Goal: Task Accomplishment & Management: Manage account settings

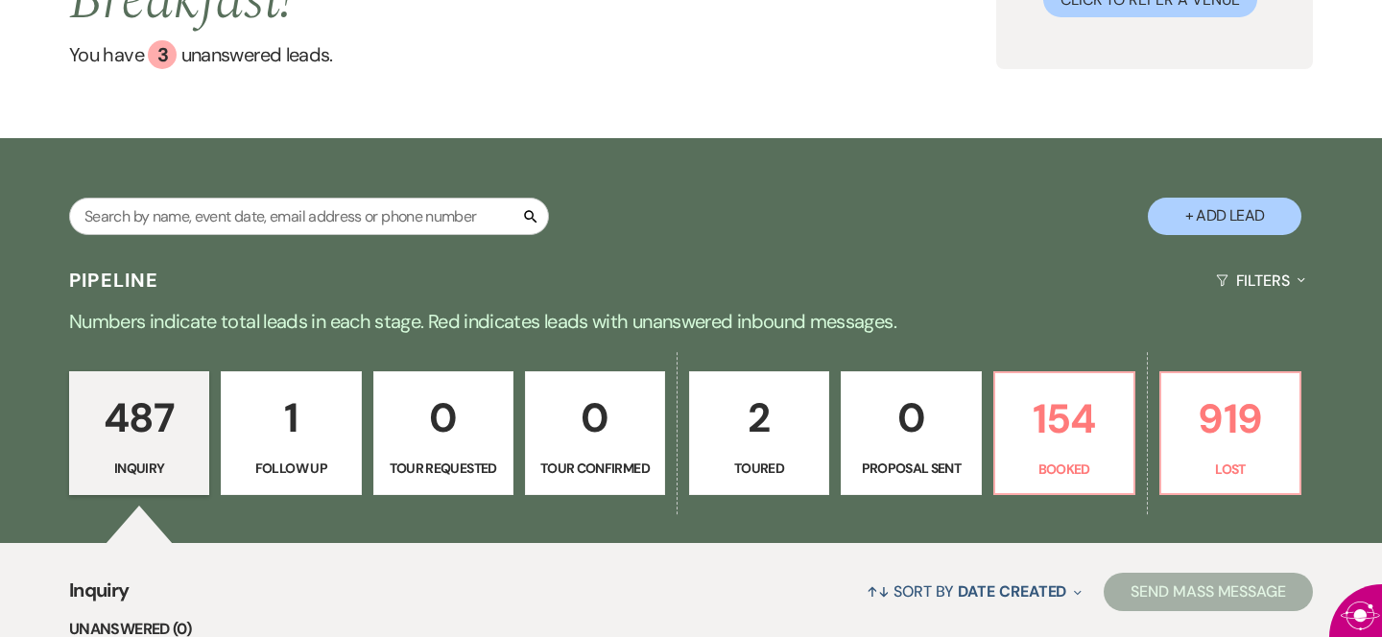
scroll to position [265, 0]
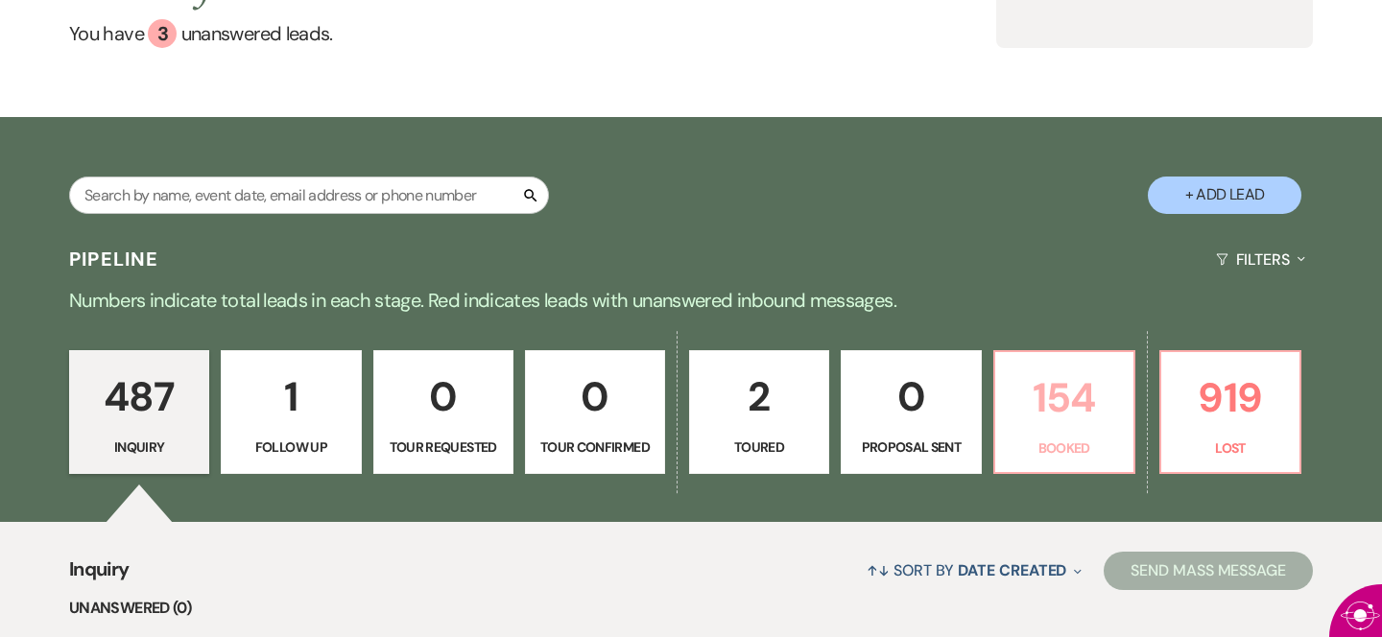
click at [1027, 425] on p "154" at bounding box center [1064, 398] width 115 height 64
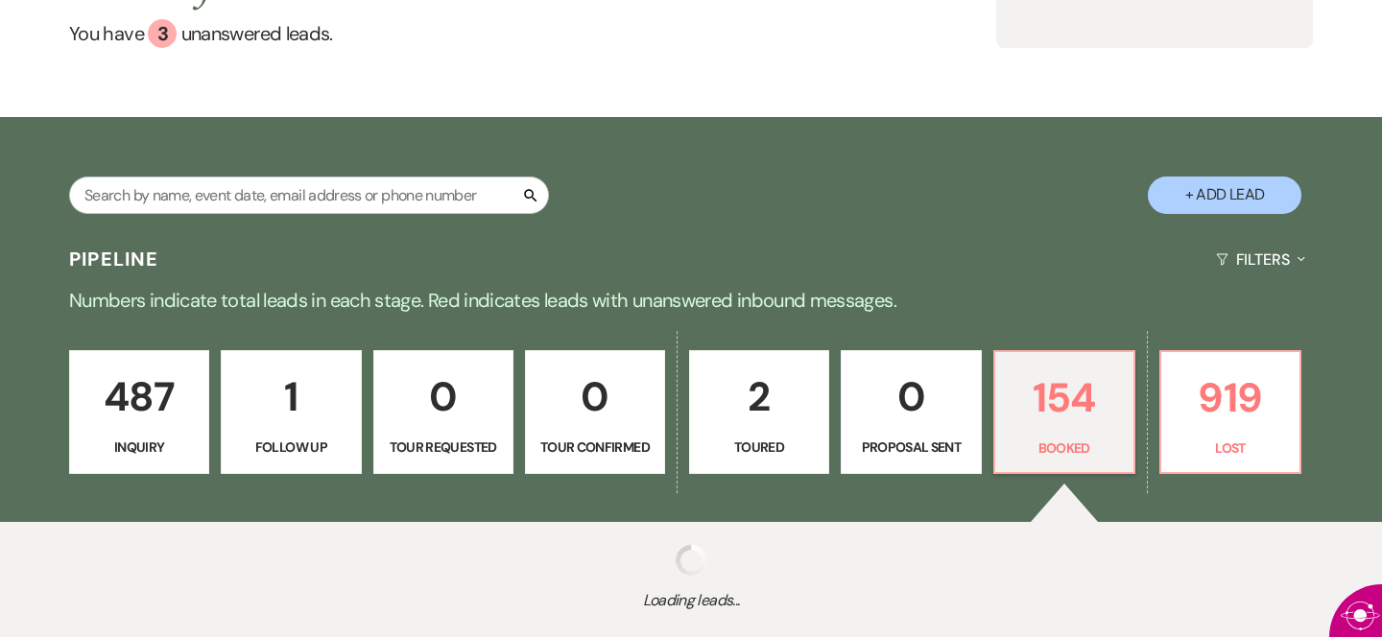
select select "7"
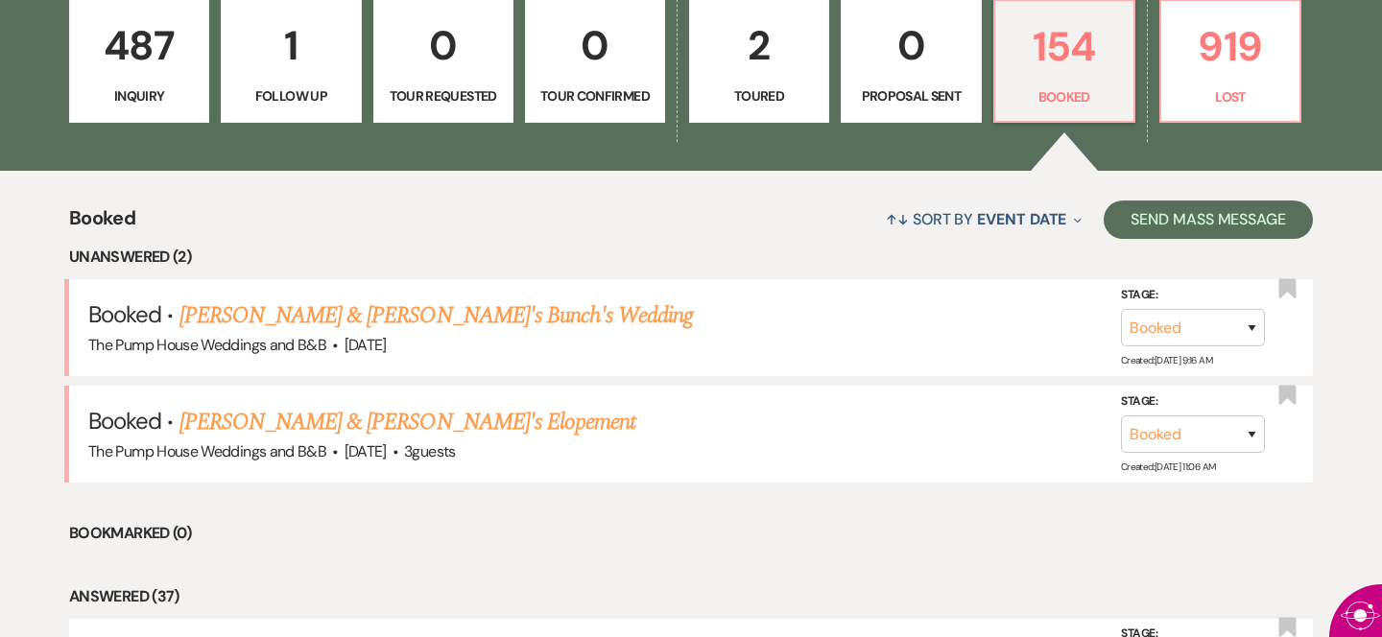
scroll to position [618, 0]
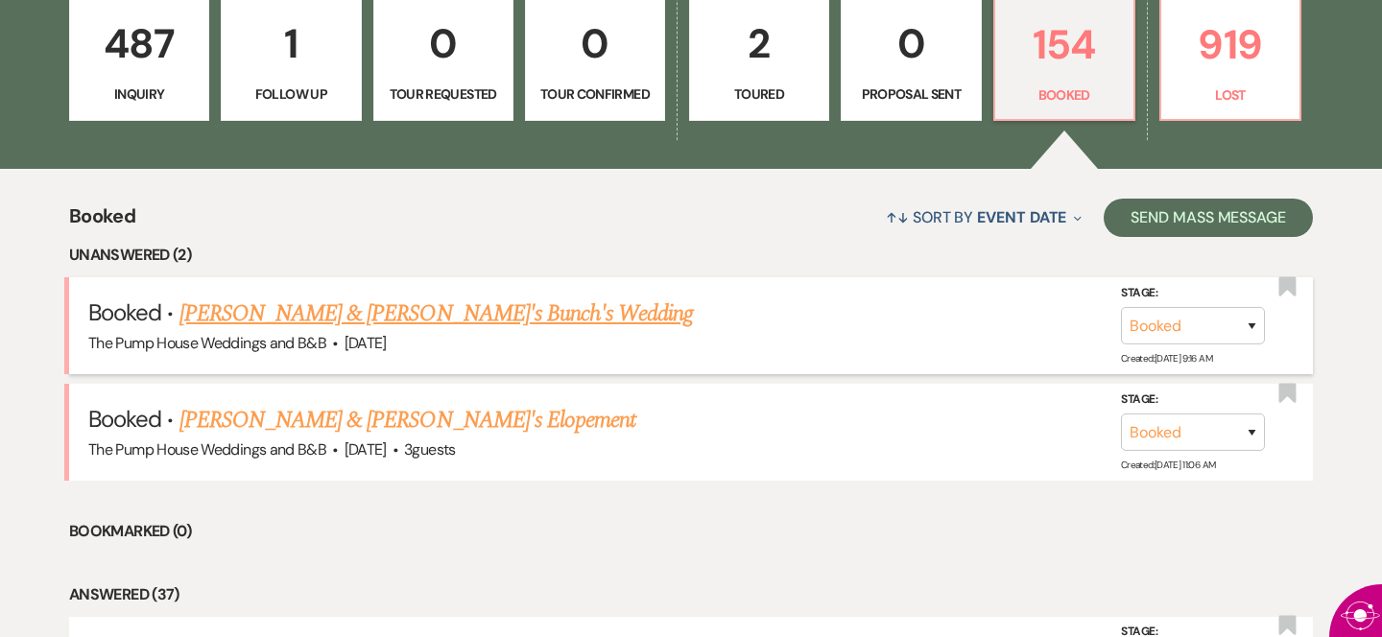
click at [357, 325] on link "[PERSON_NAME] & [PERSON_NAME]'s Bunch's Wedding" at bounding box center [437, 314] width 515 height 35
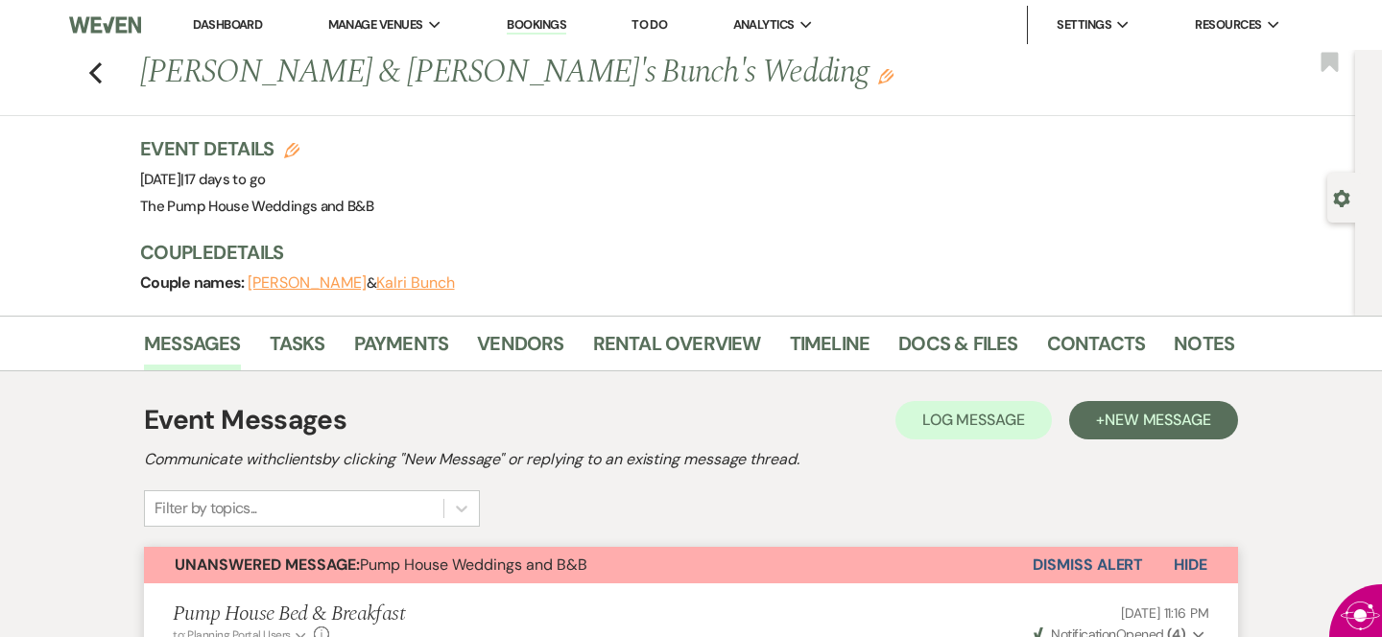
click at [231, 23] on link "Dashboard" at bounding box center [227, 24] width 69 height 16
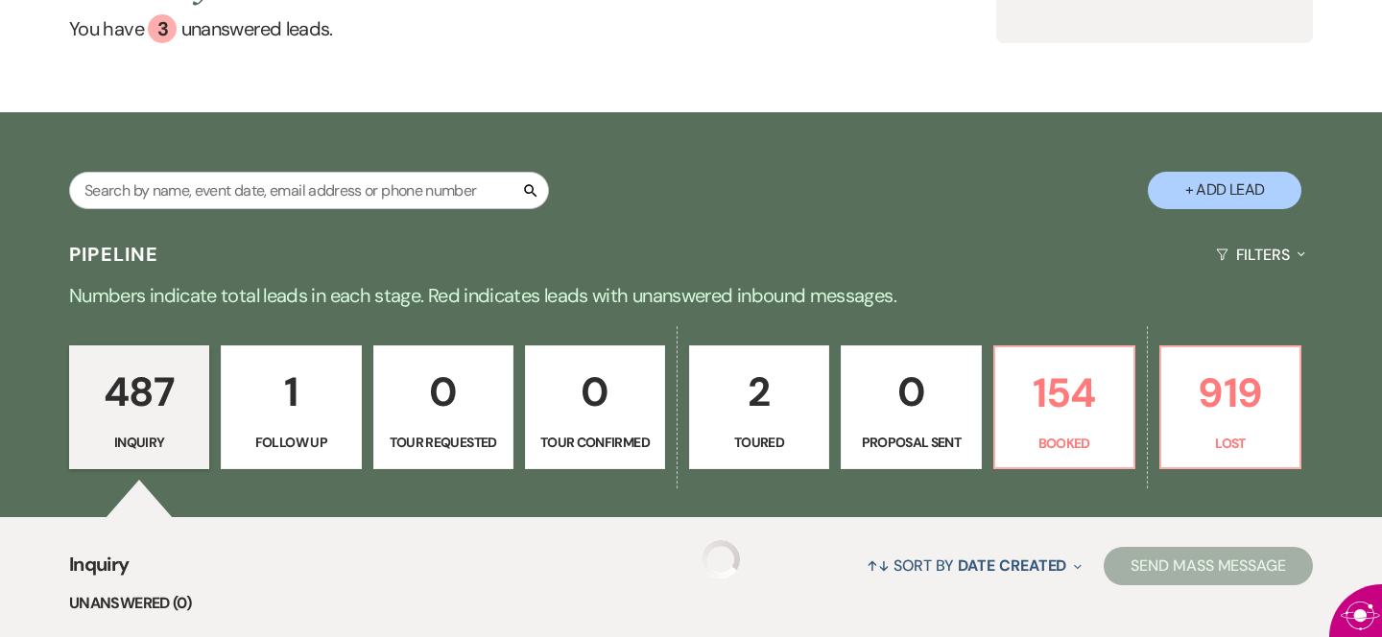
scroll to position [348, 0]
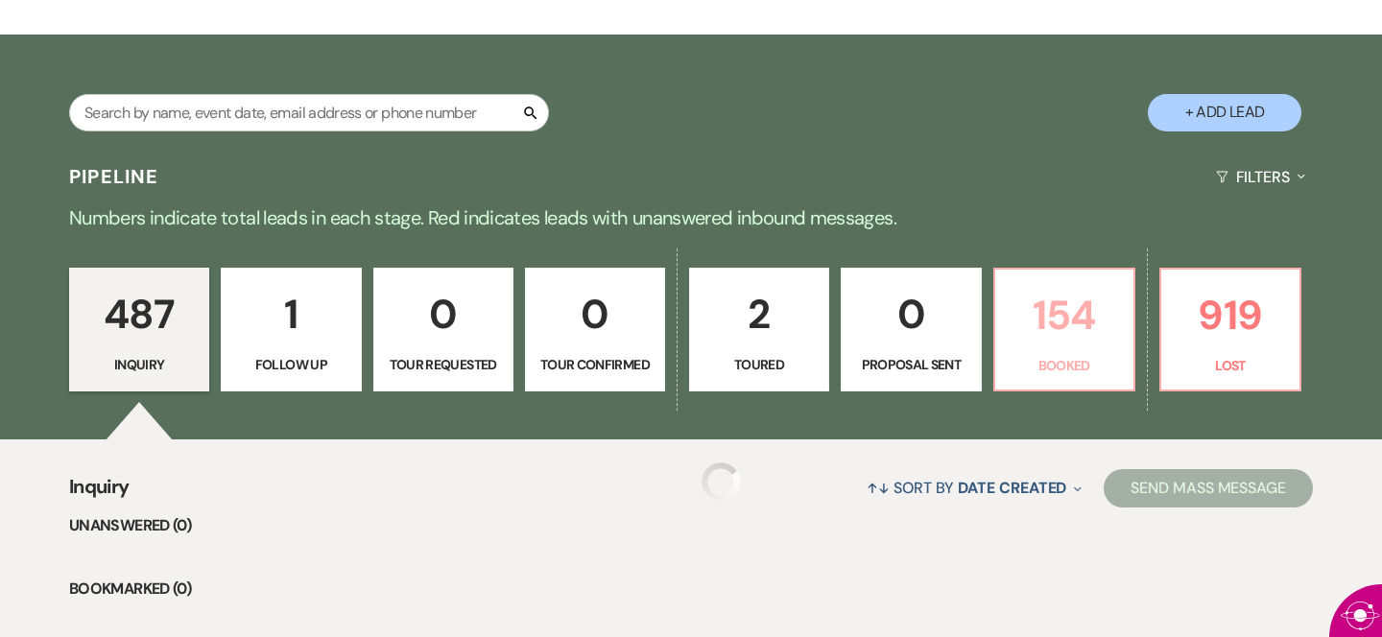
click at [1046, 354] on link "154 Booked" at bounding box center [1065, 330] width 142 height 125
select select "7"
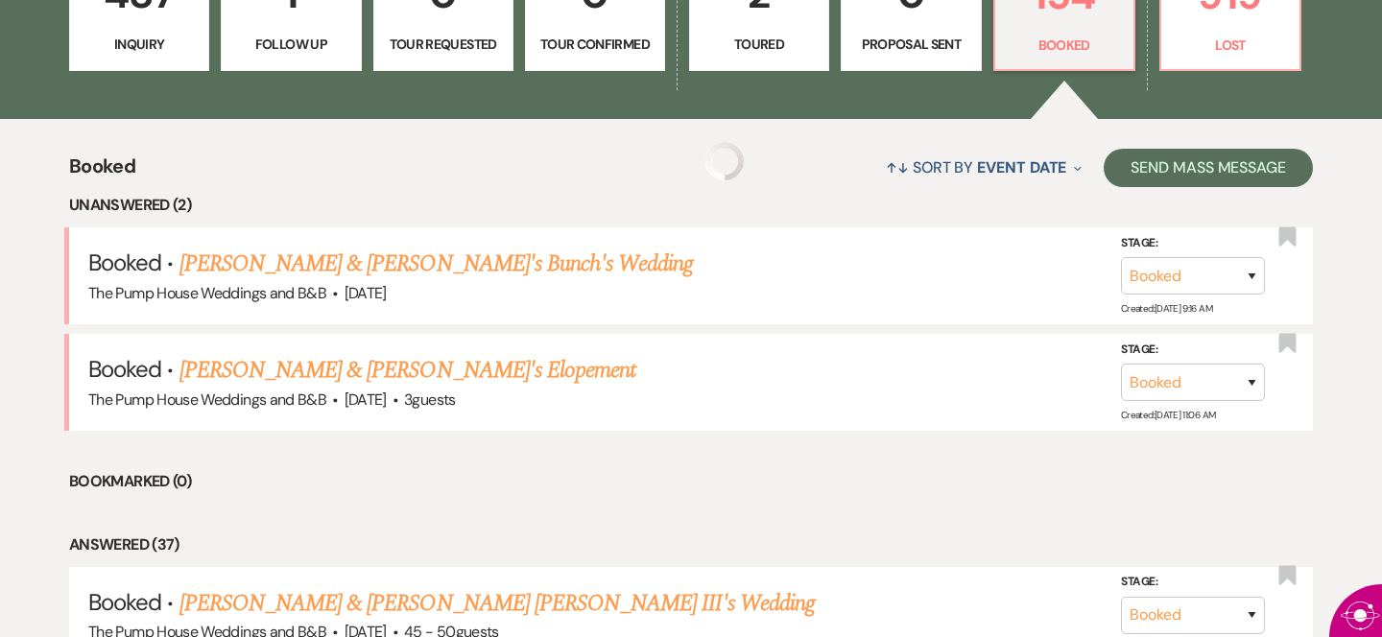
scroll to position [833, 0]
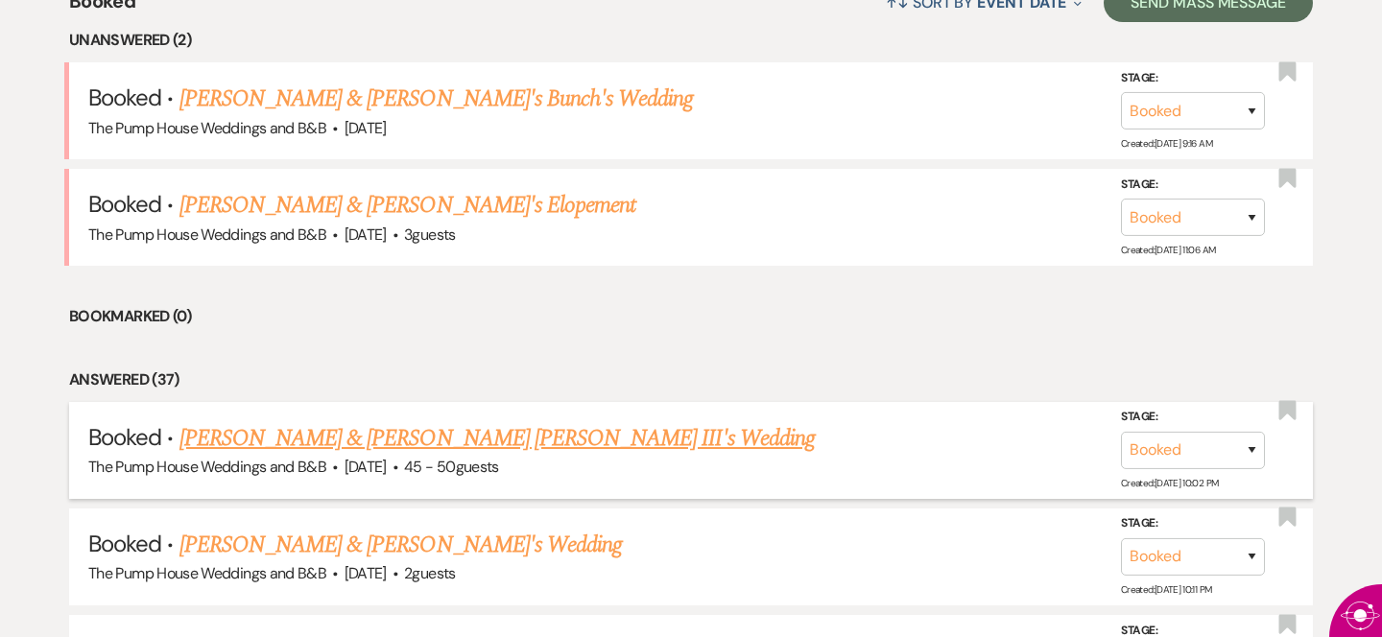
click at [509, 432] on link "[PERSON_NAME] & [PERSON_NAME] [PERSON_NAME] III's Wedding" at bounding box center [498, 438] width 636 height 35
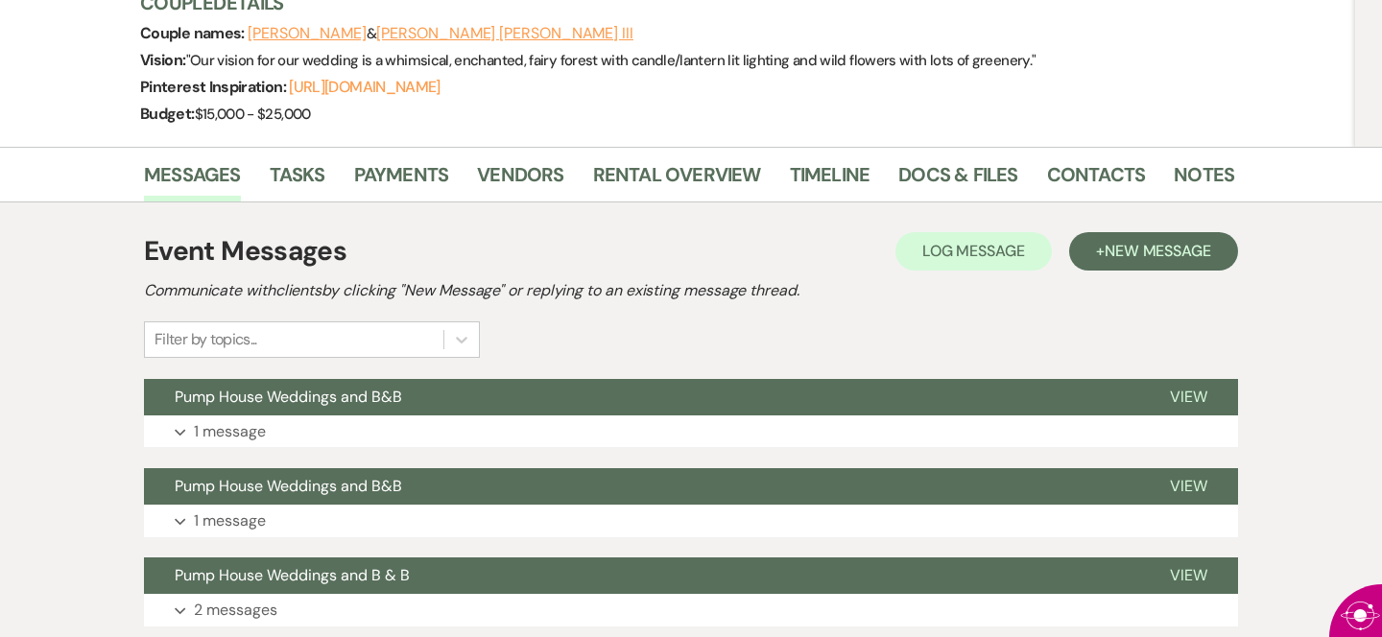
scroll to position [299, 0]
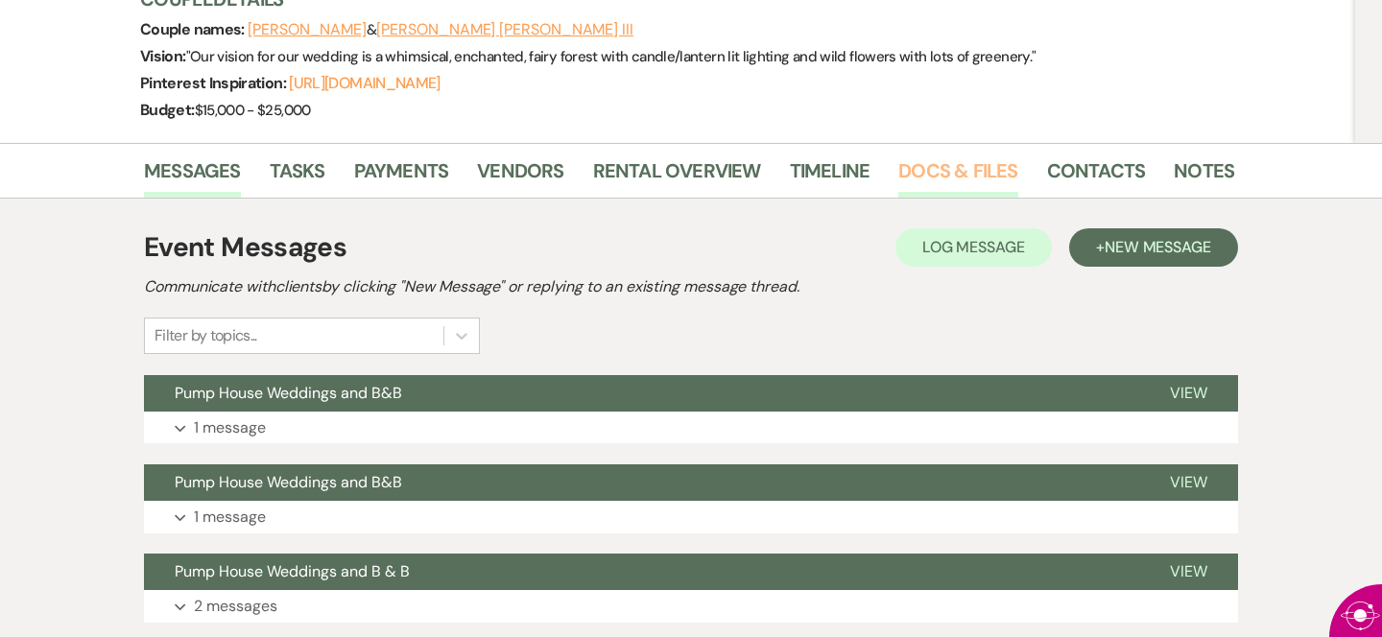
click at [953, 156] on link "Docs & Files" at bounding box center [958, 177] width 119 height 42
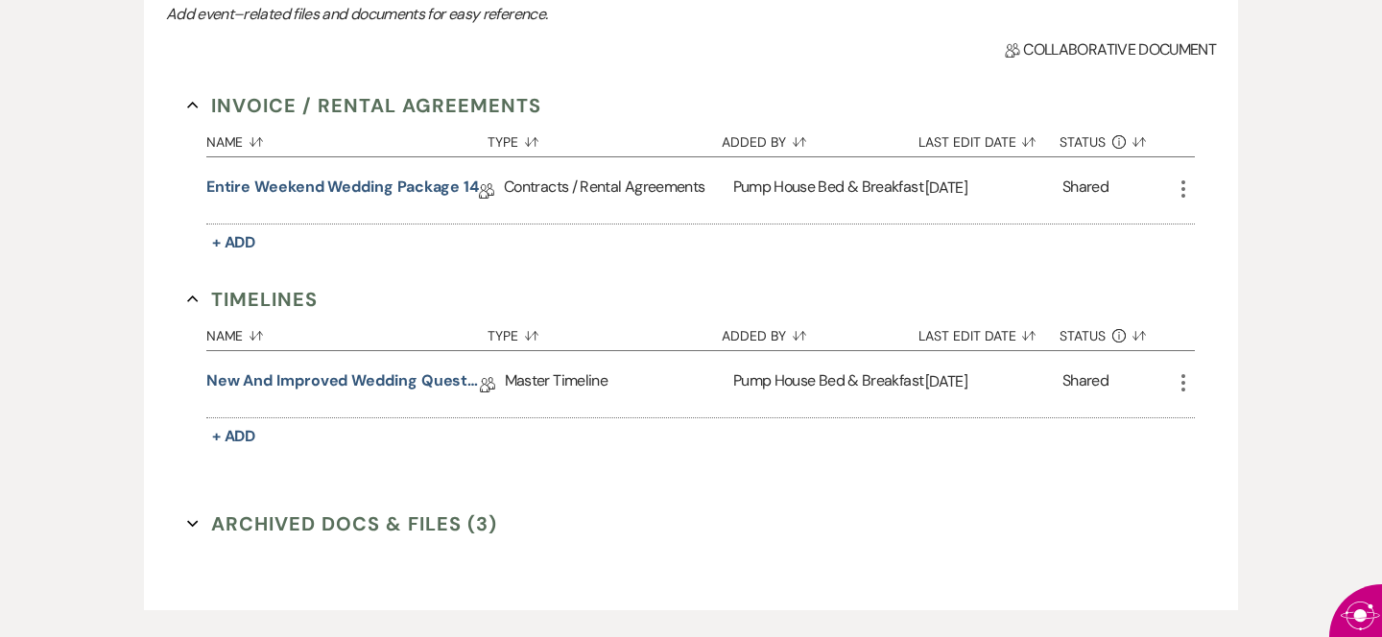
scroll to position [665, 0]
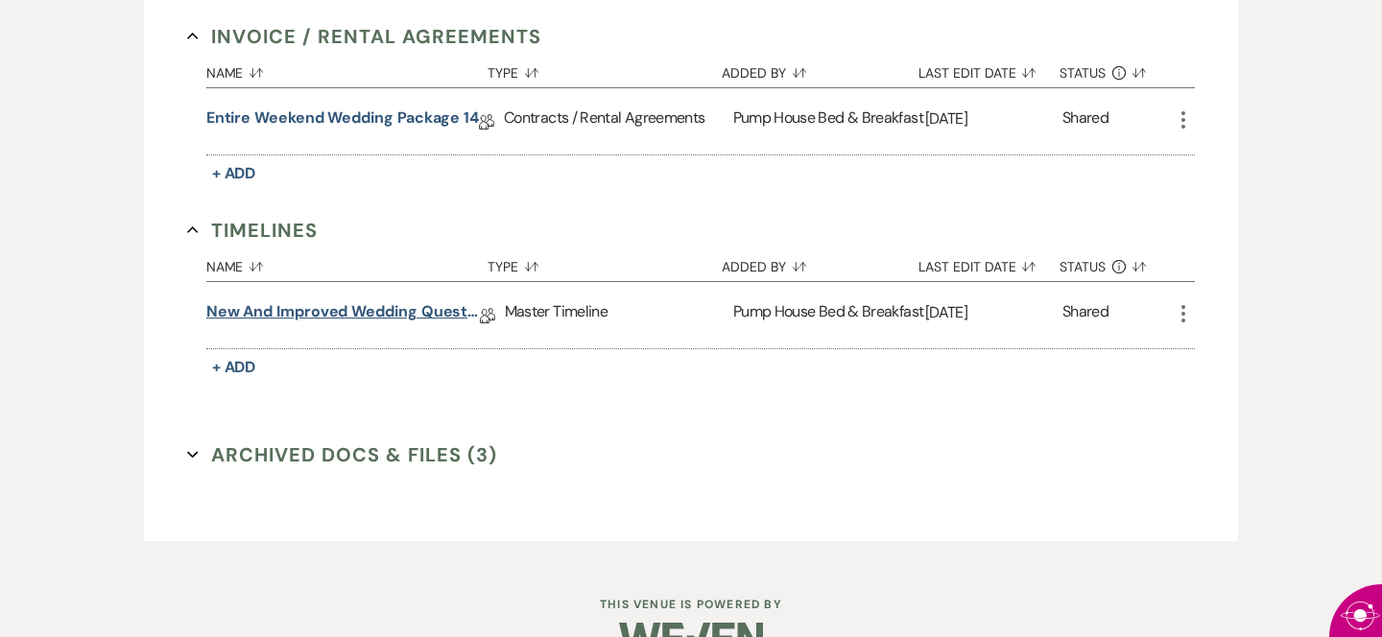
click at [412, 300] on link "New and improved Wedding Questionnaire" at bounding box center [343, 315] width 274 height 30
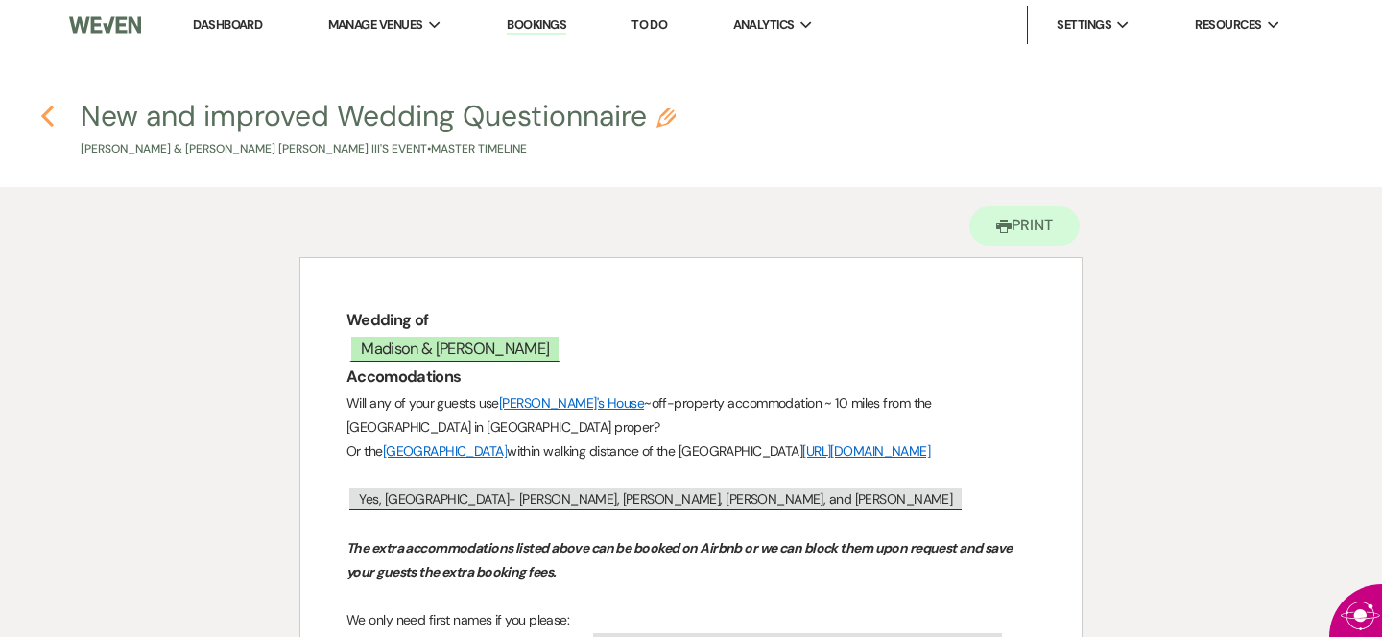
click at [49, 118] on icon "Previous" at bounding box center [47, 116] width 14 height 23
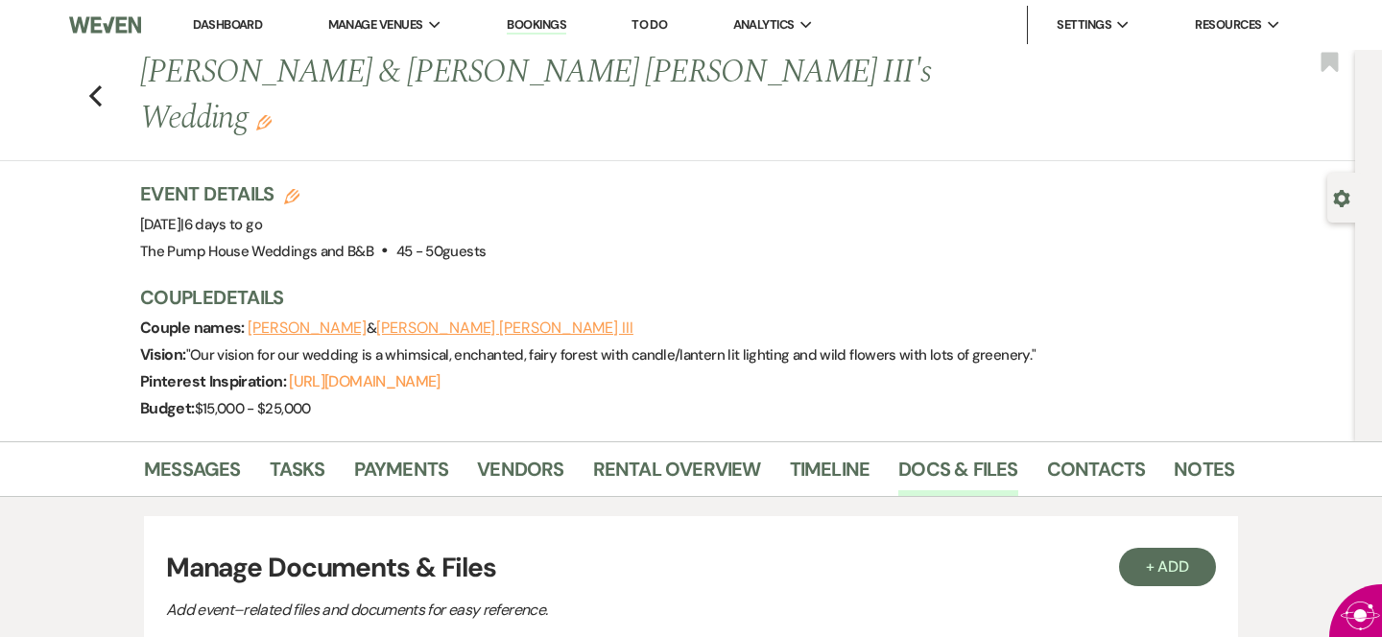
click at [223, 13] on li "Dashboard" at bounding box center [227, 25] width 88 height 38
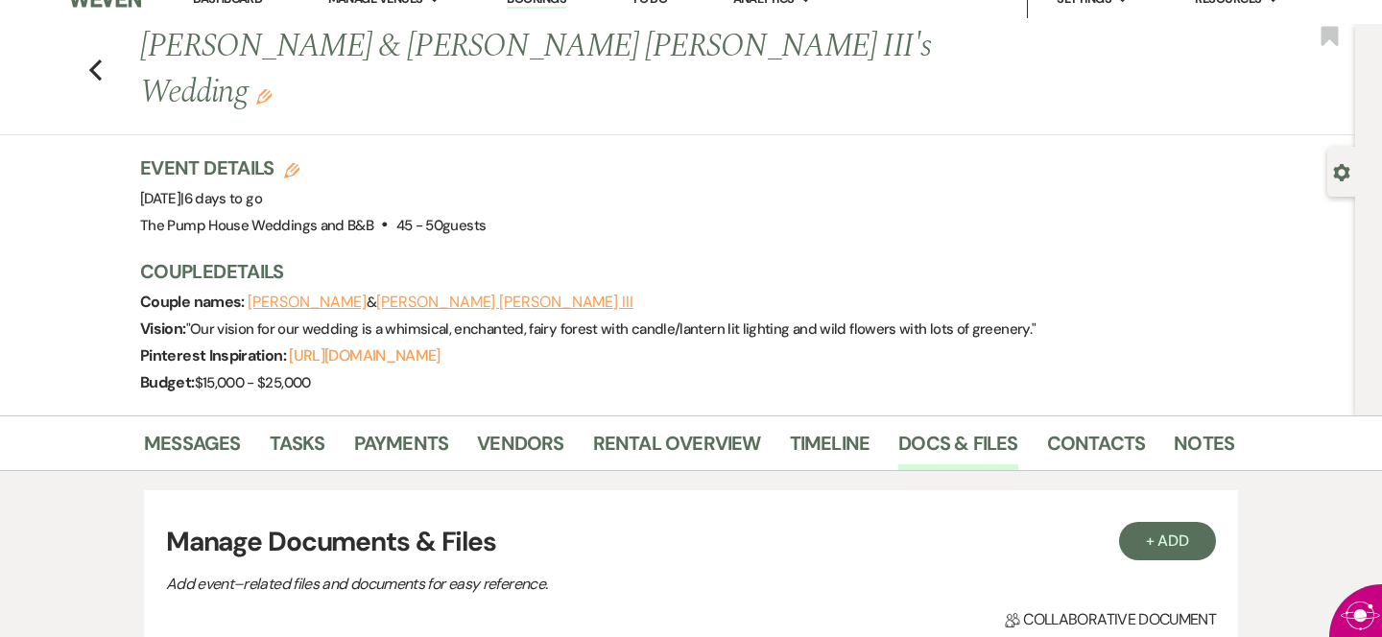
scroll to position [48, 0]
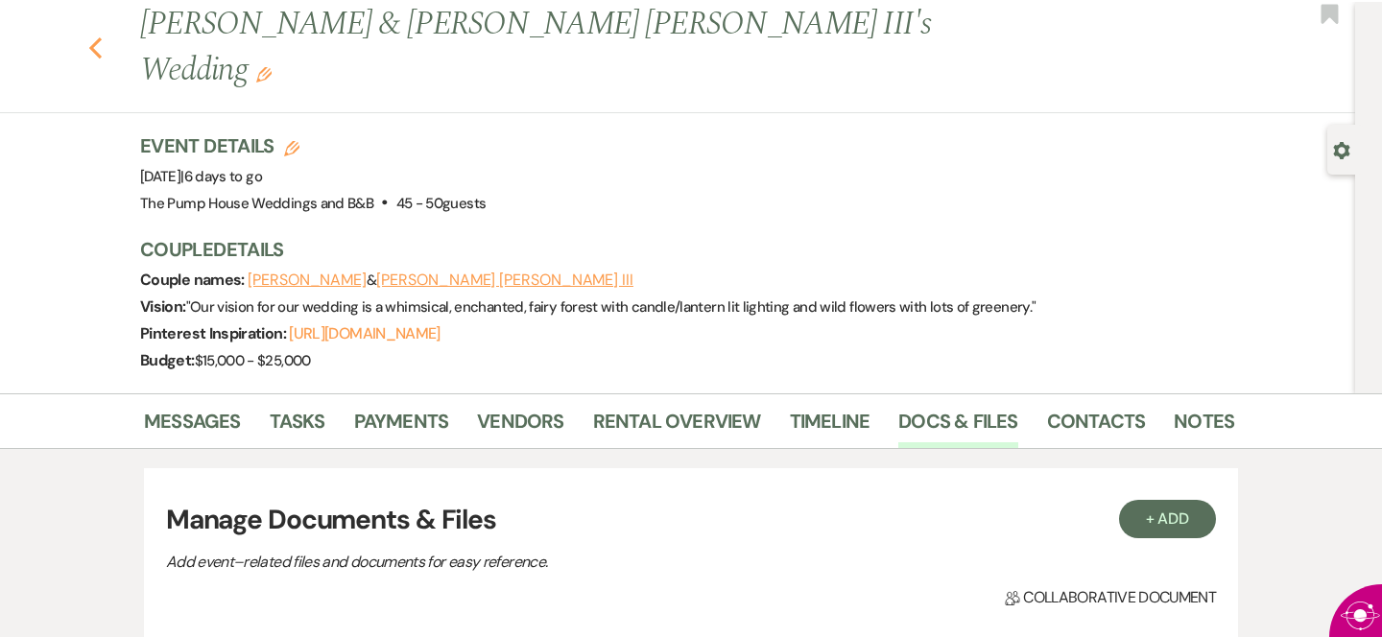
click at [91, 36] on icon "Previous" at bounding box center [95, 47] width 14 height 23
select select "7"
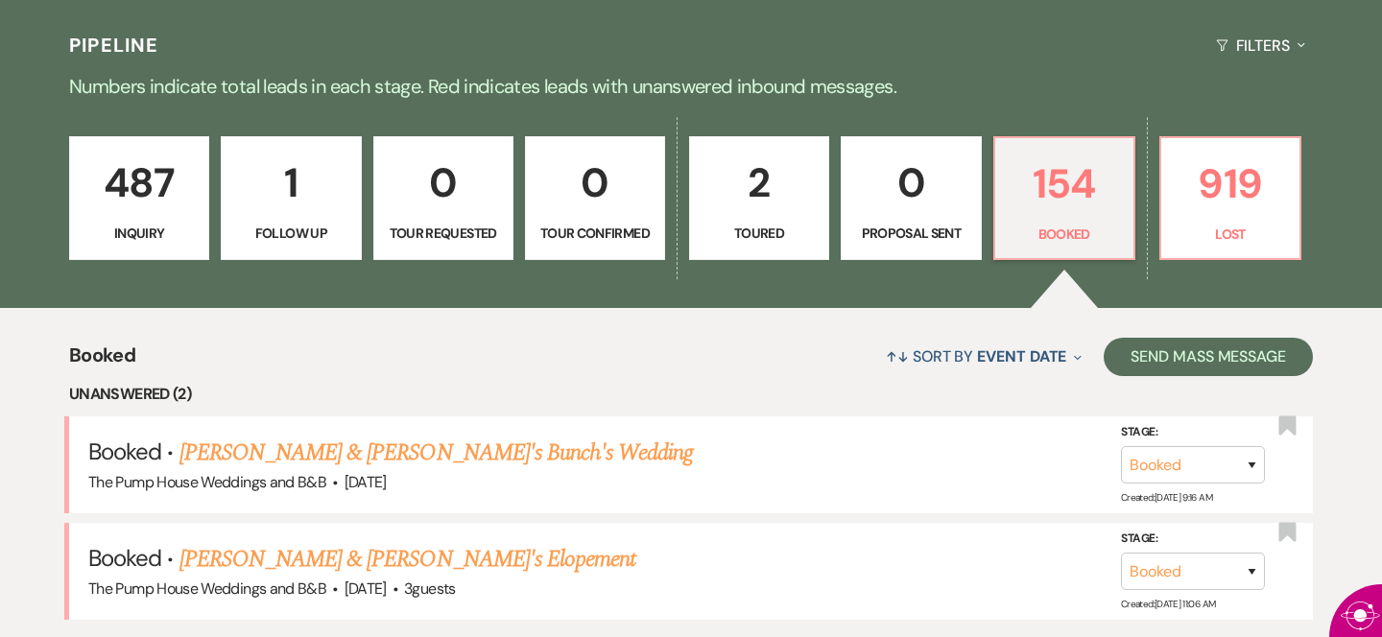
scroll to position [593, 0]
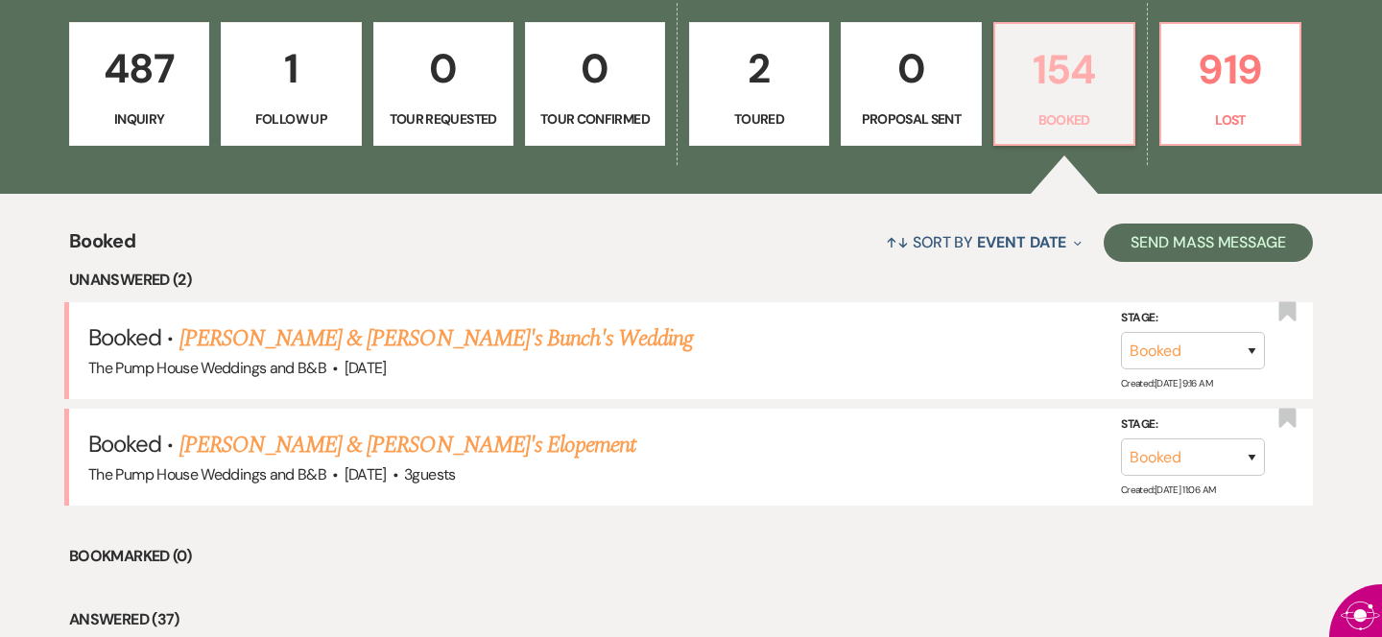
click at [1037, 96] on p "154" at bounding box center [1064, 69] width 115 height 64
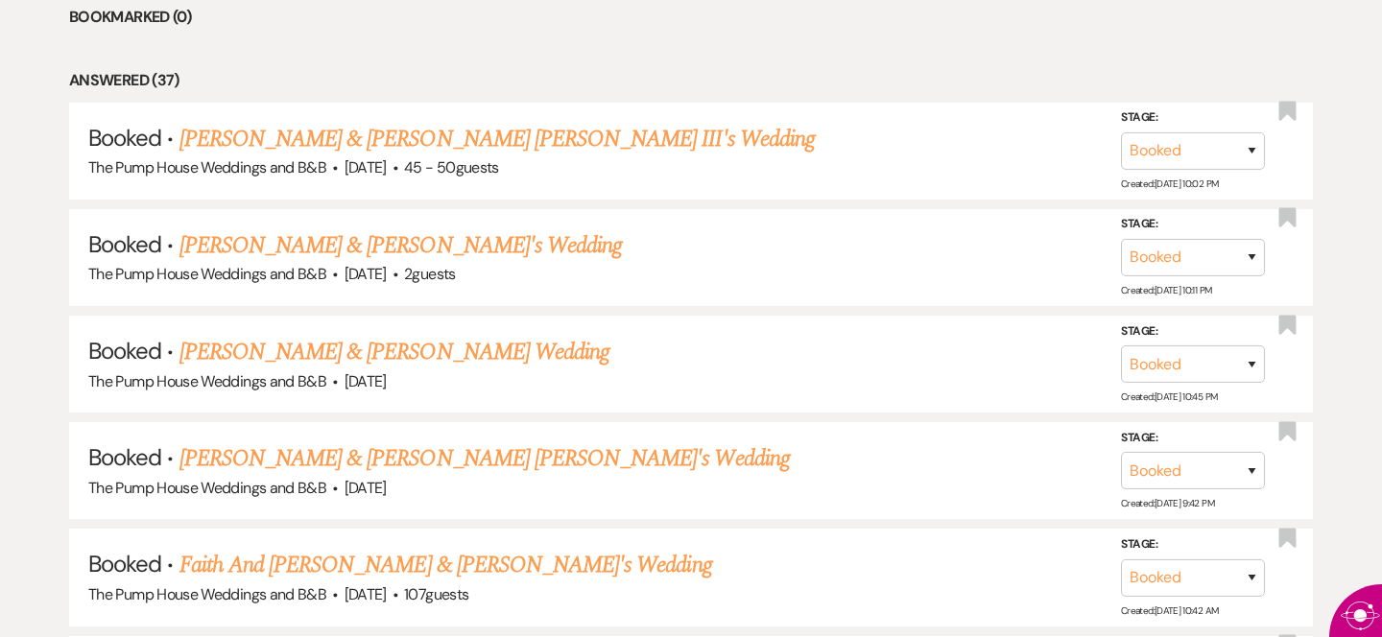
scroll to position [1248, 0]
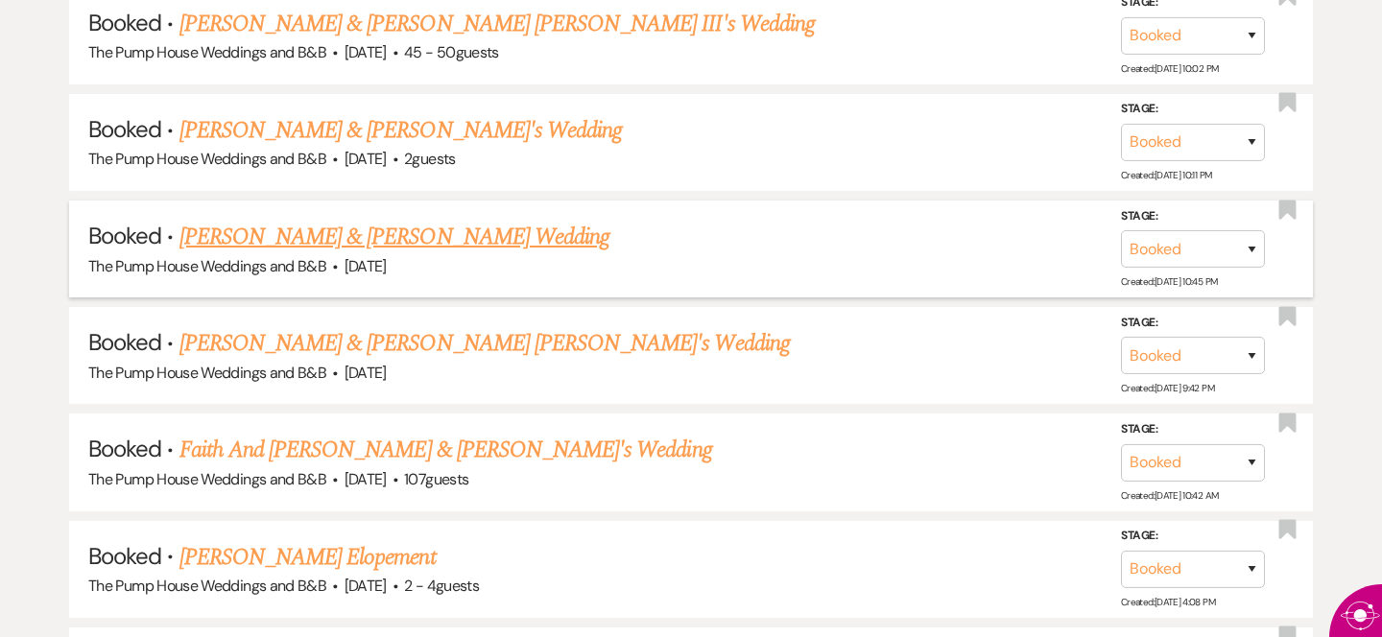
click at [337, 239] on link "[PERSON_NAME] & [PERSON_NAME] Wedding" at bounding box center [395, 237] width 430 height 35
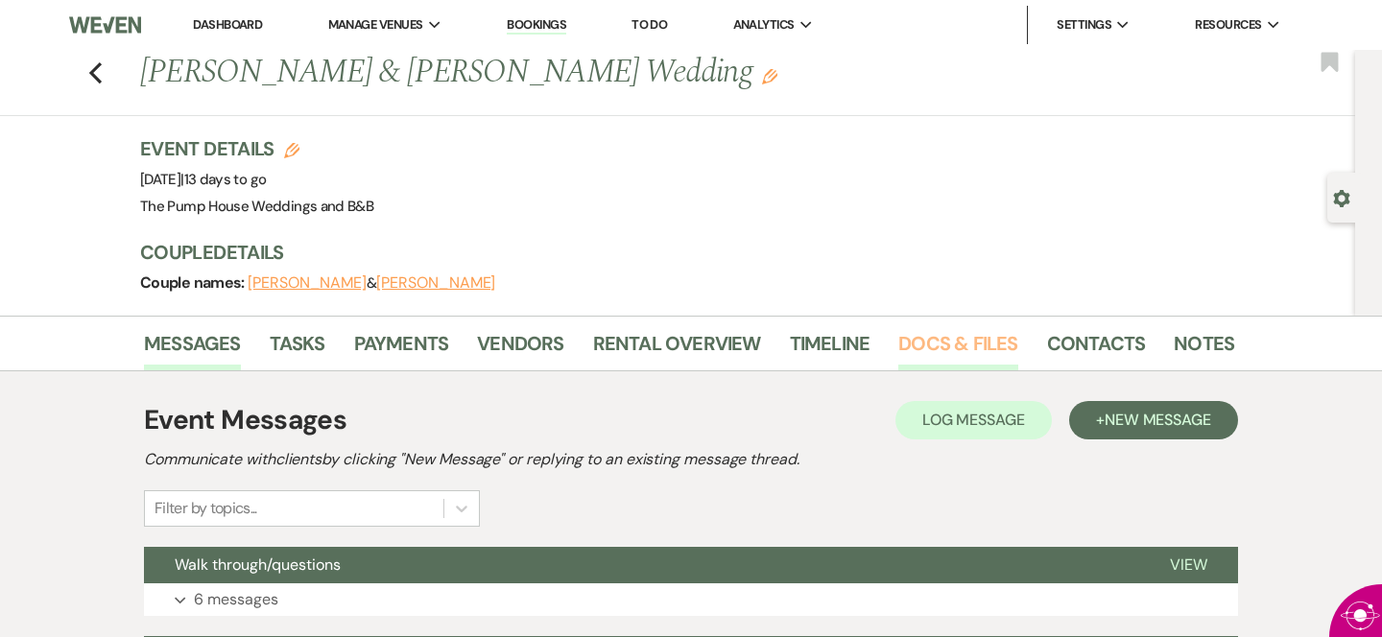
click at [964, 355] on link "Docs & Files" at bounding box center [958, 349] width 119 height 42
